Goal: Find specific page/section: Find specific page/section

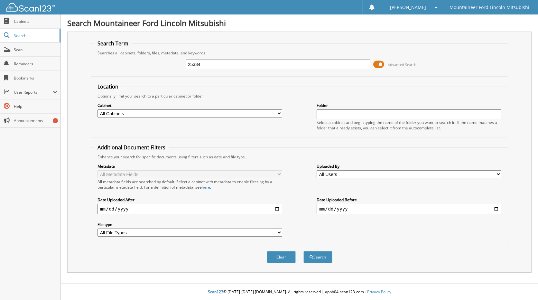
type input "25334"
click at [303, 251] on button "Search" at bounding box center [317, 257] width 29 height 12
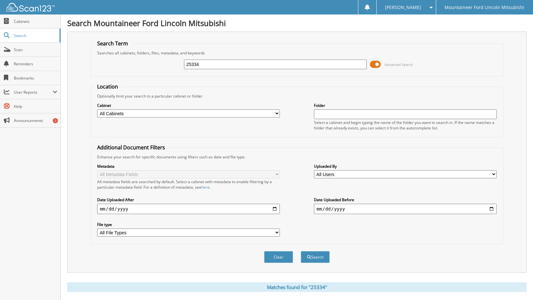
click at [381, 64] on span "Advanced Search" at bounding box center [391, 64] width 43 height 10
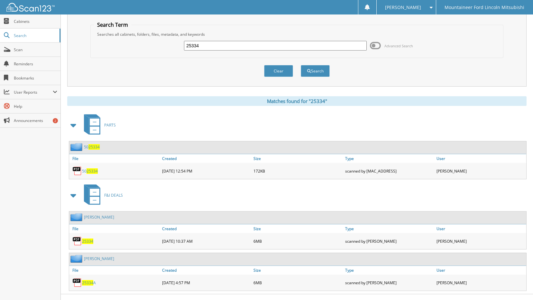
scroll to position [29, 0]
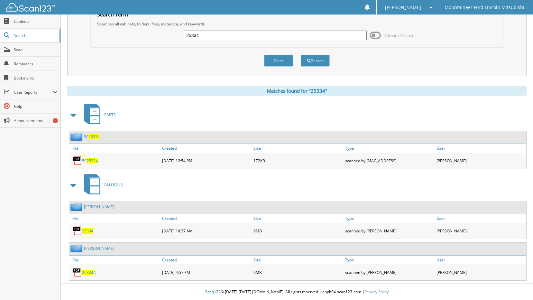
click at [90, 227] on div "25334" at bounding box center [114, 230] width 91 height 13
click at [90, 229] on span "25334" at bounding box center [87, 230] width 11 height 5
